Goal: Check status: Check status

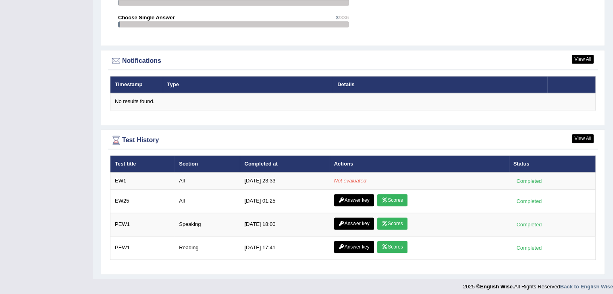
scroll to position [937, 0]
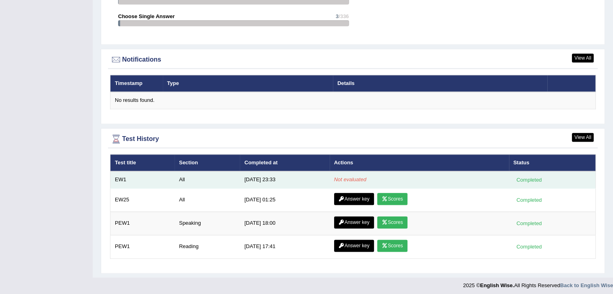
click at [346, 176] on em "Not evaluated" at bounding box center [350, 179] width 32 height 6
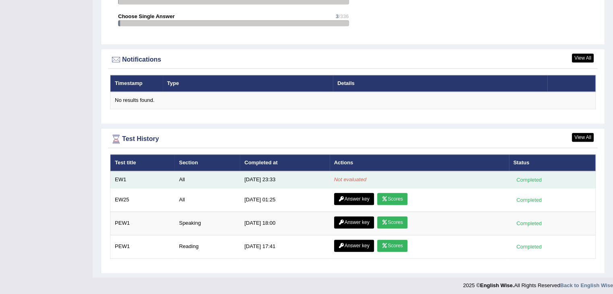
click at [346, 176] on em "Not evaluated" at bounding box center [350, 179] width 32 height 6
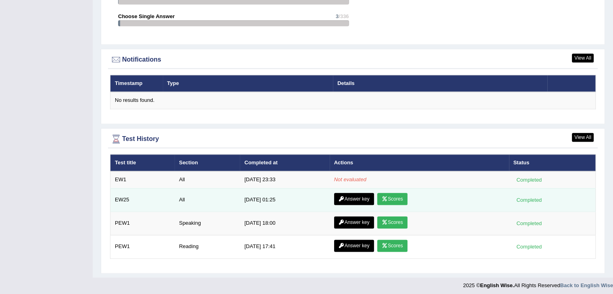
click at [389, 193] on link "Scores" at bounding box center [392, 199] width 30 height 12
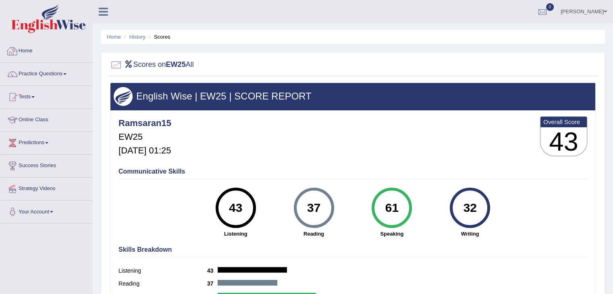
click at [34, 51] on link "Home" at bounding box center [46, 50] width 92 height 20
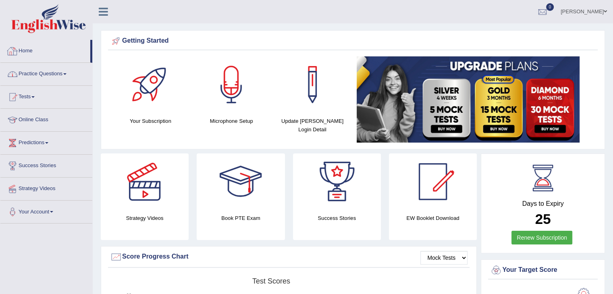
click at [28, 54] on link "Home" at bounding box center [45, 50] width 90 height 20
click at [36, 120] on link "Online Class" at bounding box center [46, 119] width 92 height 20
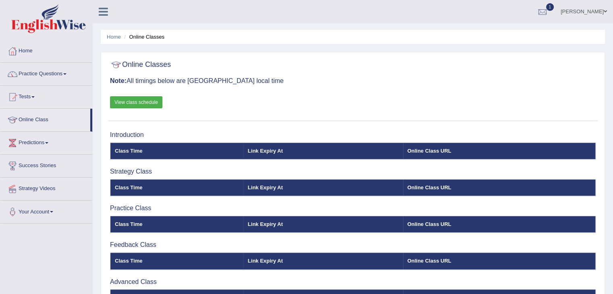
scroll to position [129, 0]
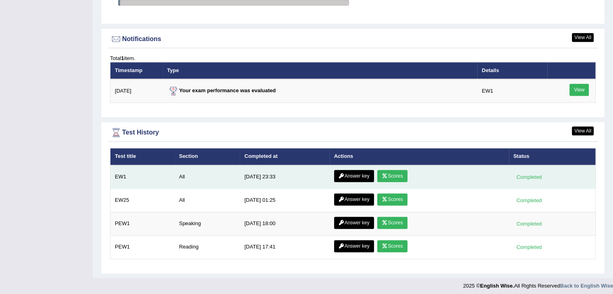
click at [390, 173] on link "Scores" at bounding box center [392, 176] width 30 height 12
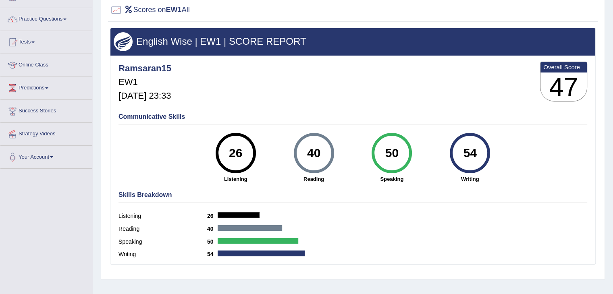
scroll to position [17, 0]
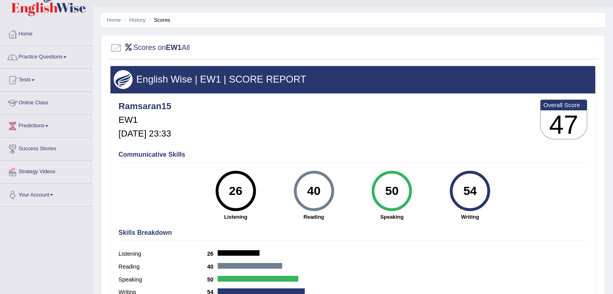
click at [116, 45] on div at bounding box center [116, 48] width 12 height 12
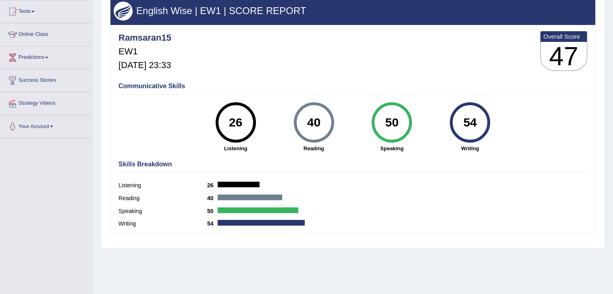
scroll to position [0, 0]
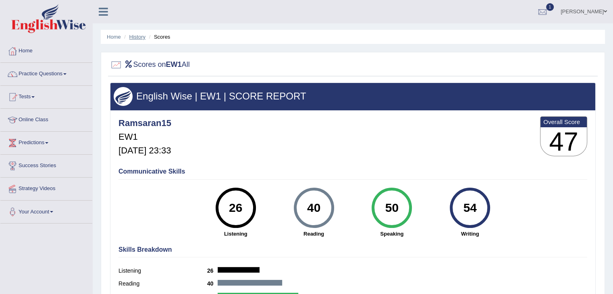
click at [139, 39] on link "History" at bounding box center [137, 37] width 16 height 6
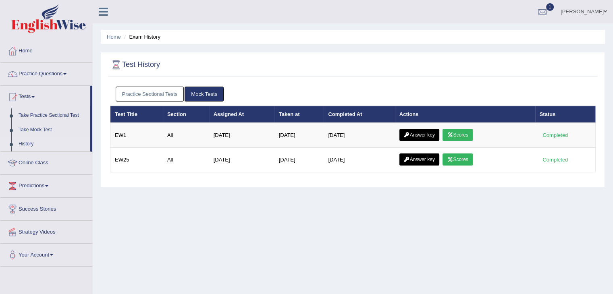
click at [199, 88] on link "Mock Tests" at bounding box center [204, 94] width 39 height 15
click at [205, 95] on link "Mock Tests" at bounding box center [204, 94] width 39 height 15
click at [109, 36] on link "Home" at bounding box center [114, 37] width 14 height 6
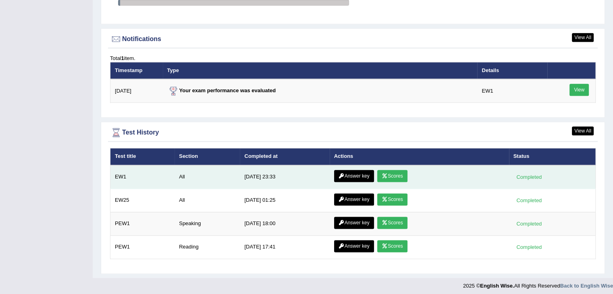
click at [346, 174] on link "Answer key" at bounding box center [354, 176] width 40 height 12
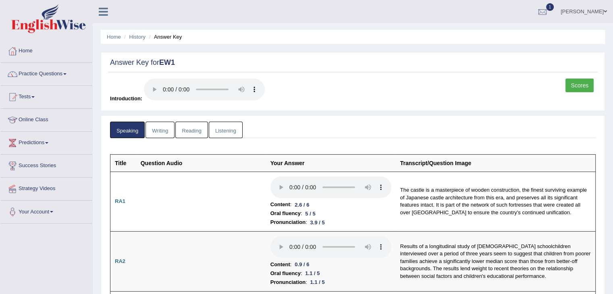
click at [159, 128] on link "Writing" at bounding box center [159, 130] width 29 height 17
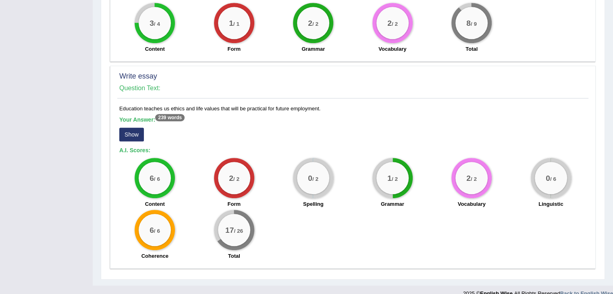
scroll to position [614, 0]
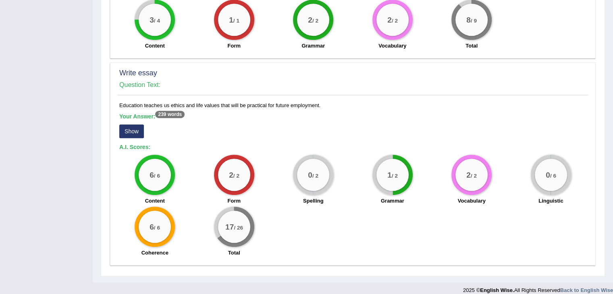
click at [168, 111] on sup "239 words" at bounding box center [169, 114] width 29 height 7
click at [127, 124] on button "Show" at bounding box center [131, 131] width 25 height 14
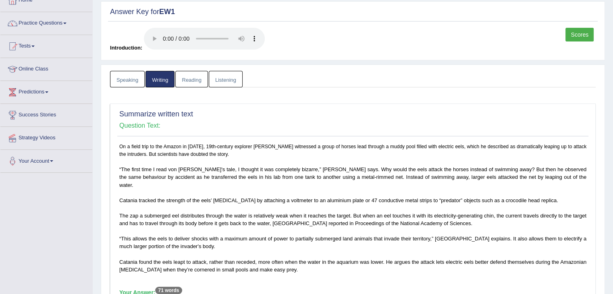
scroll to position [48, 0]
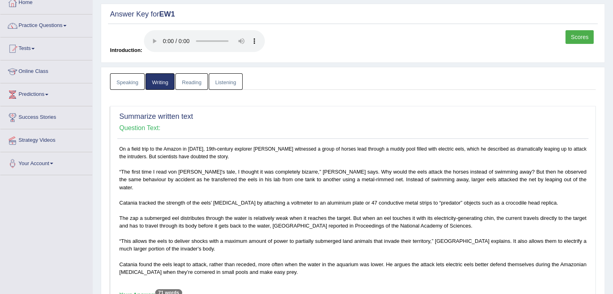
click at [196, 86] on link "Reading" at bounding box center [191, 81] width 32 height 17
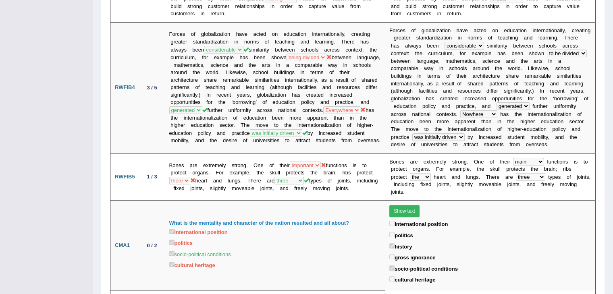
scroll to position [0, 0]
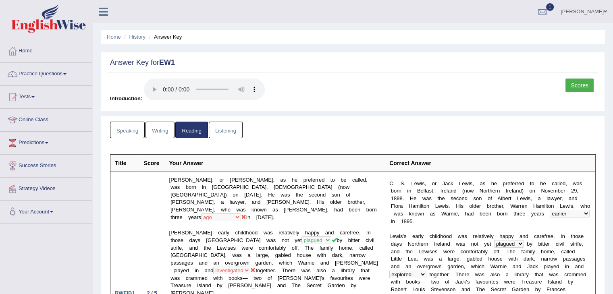
click at [220, 126] on link "Listening" at bounding box center [226, 130] width 34 height 17
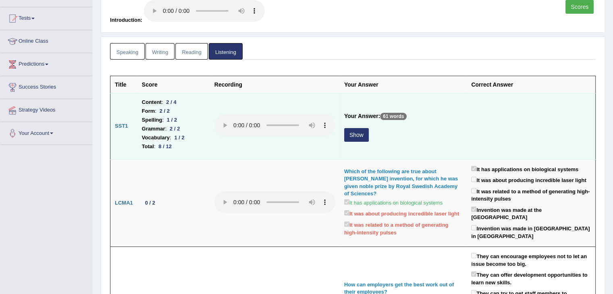
scroll to position [79, 0]
click at [357, 131] on button "Show" at bounding box center [356, 135] width 25 height 14
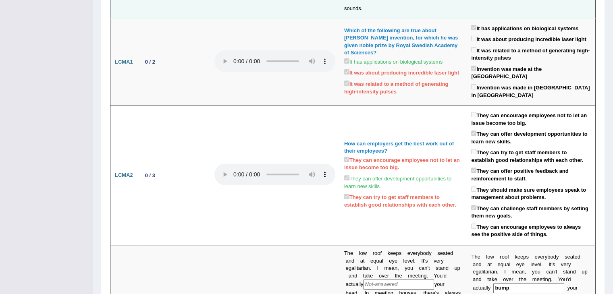
scroll to position [0, 0]
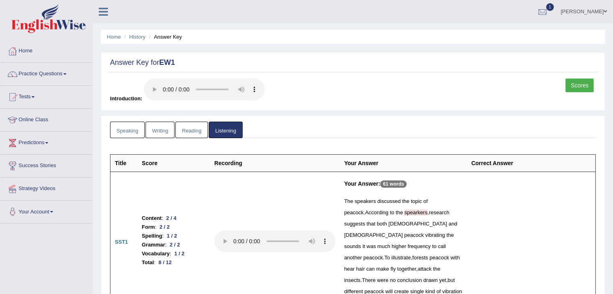
click at [585, 86] on link "Scores" at bounding box center [579, 86] width 28 height 14
